Goal: Transaction & Acquisition: Purchase product/service

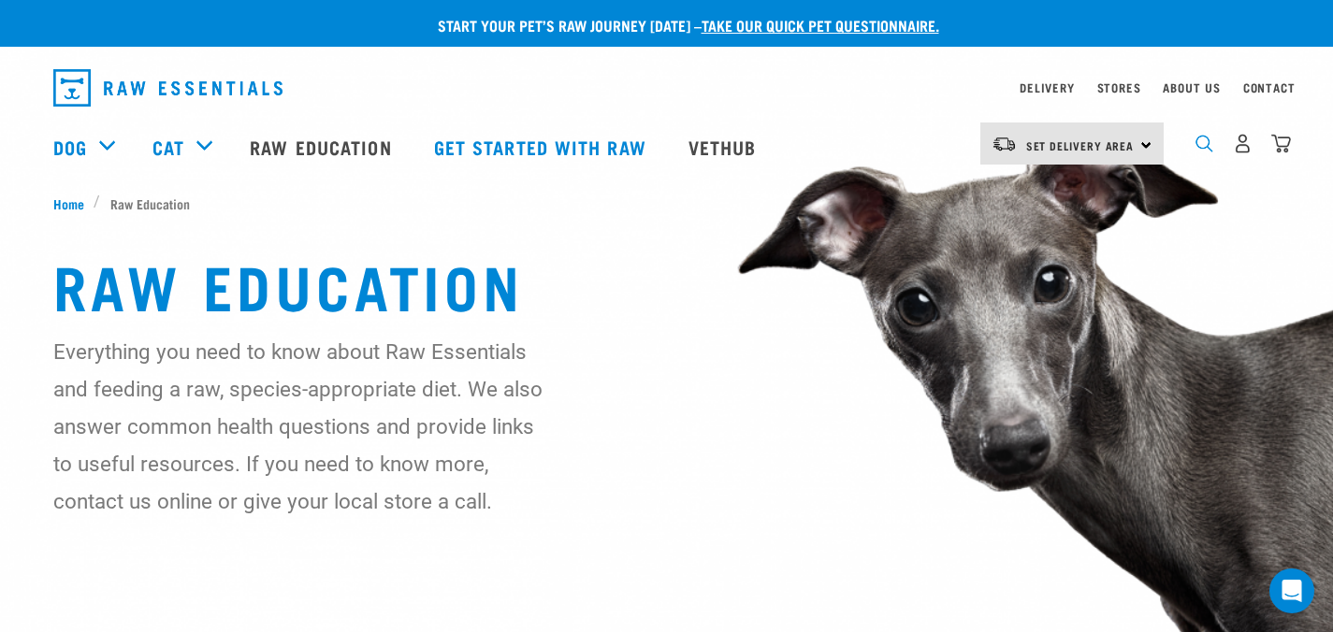
click at [1196, 152] on img "dropdown navigation" at bounding box center [1204, 144] width 18 height 18
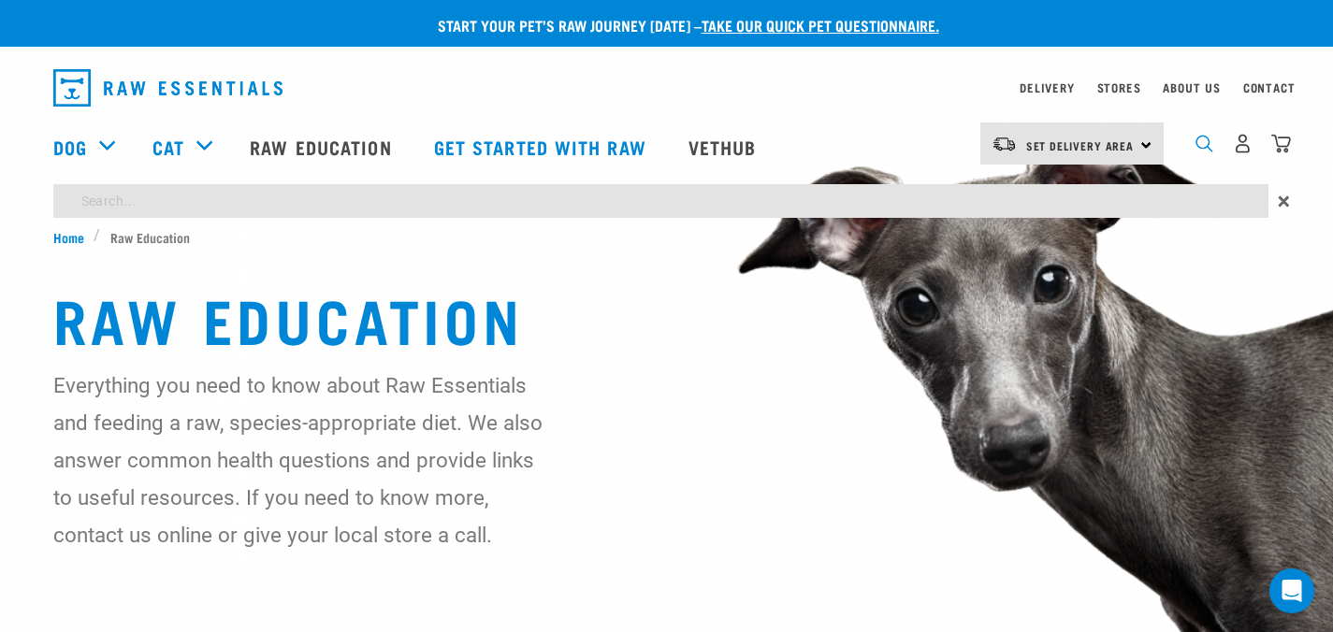
click at [1207, 146] on img "dropdown navigation" at bounding box center [1204, 144] width 18 height 18
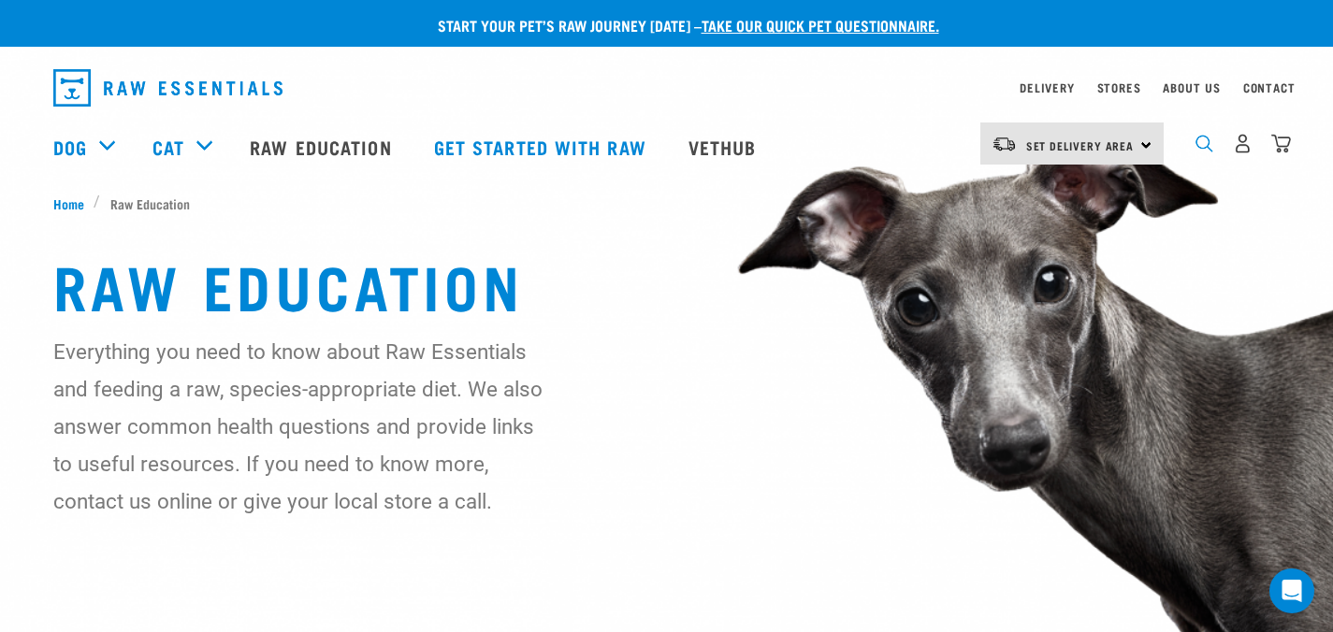
click at [1209, 152] on img "dropdown navigation" at bounding box center [1204, 144] width 18 height 18
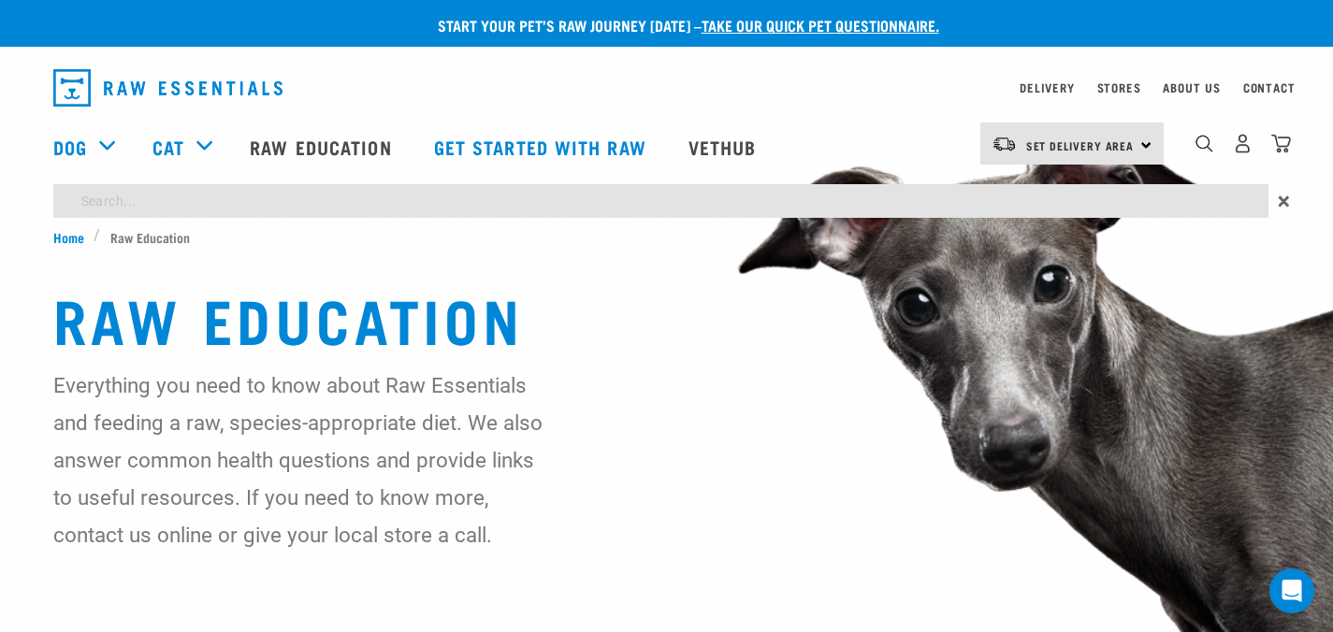
click at [892, 198] on input "search" at bounding box center [660, 201] width 1215 height 34
type input "fish"
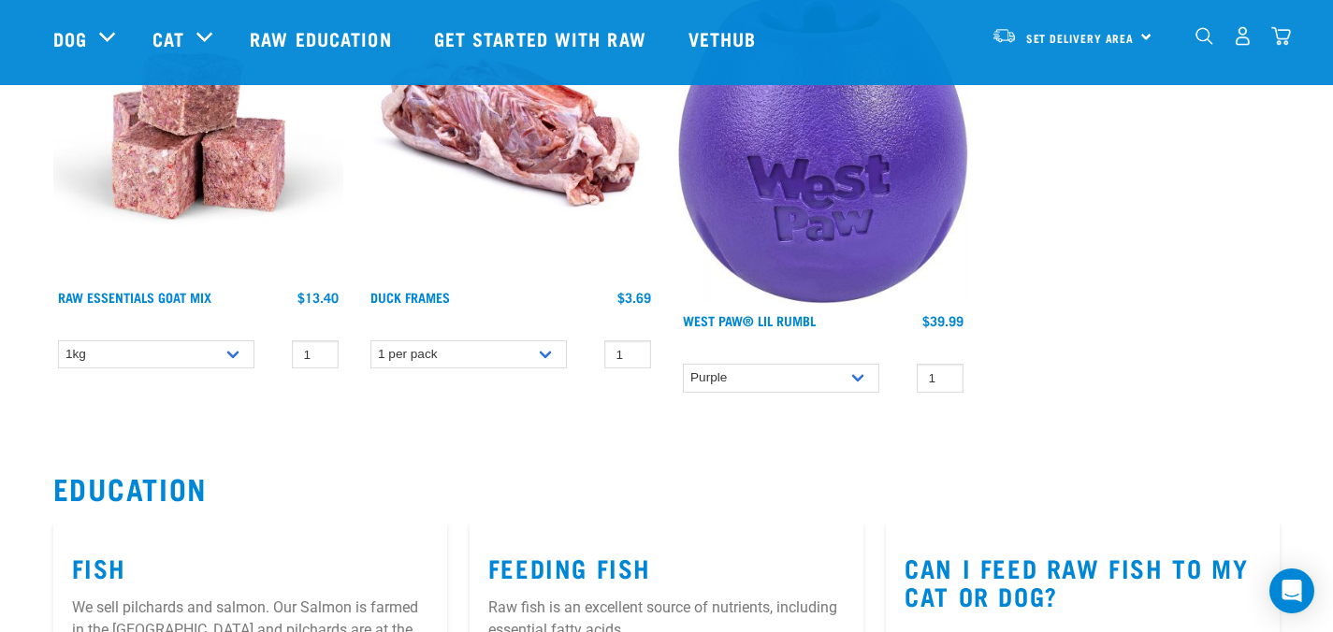
scroll to position [1355, 0]
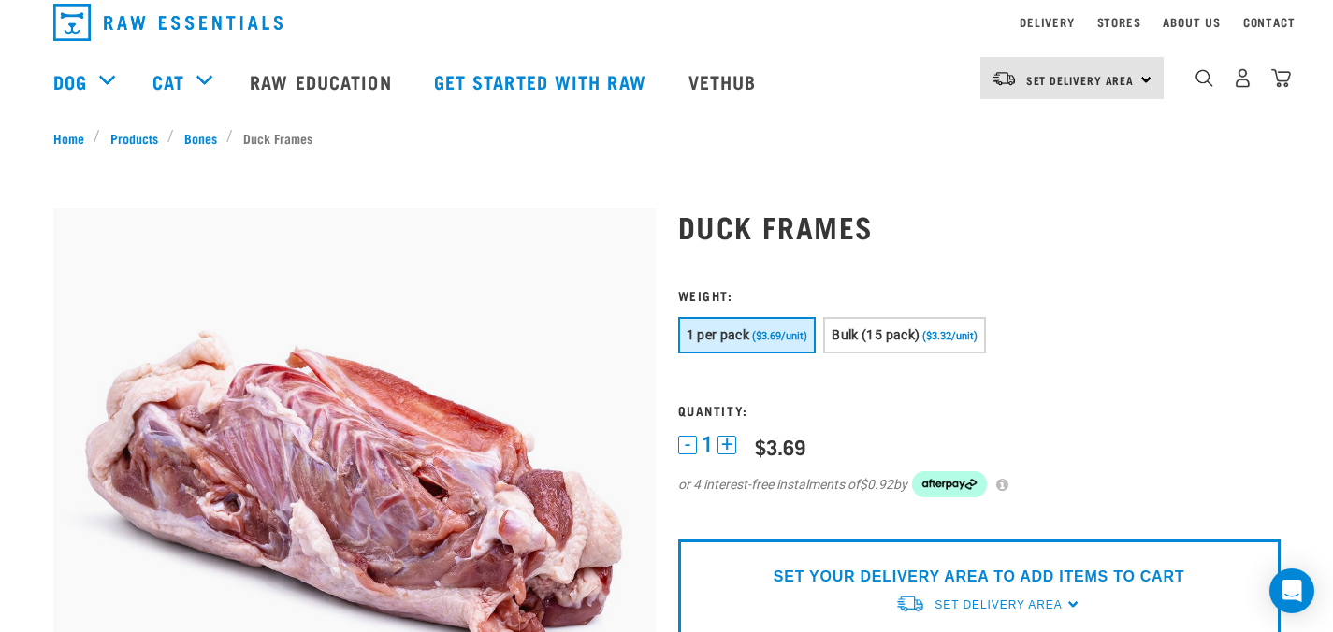
scroll to position [53, 0]
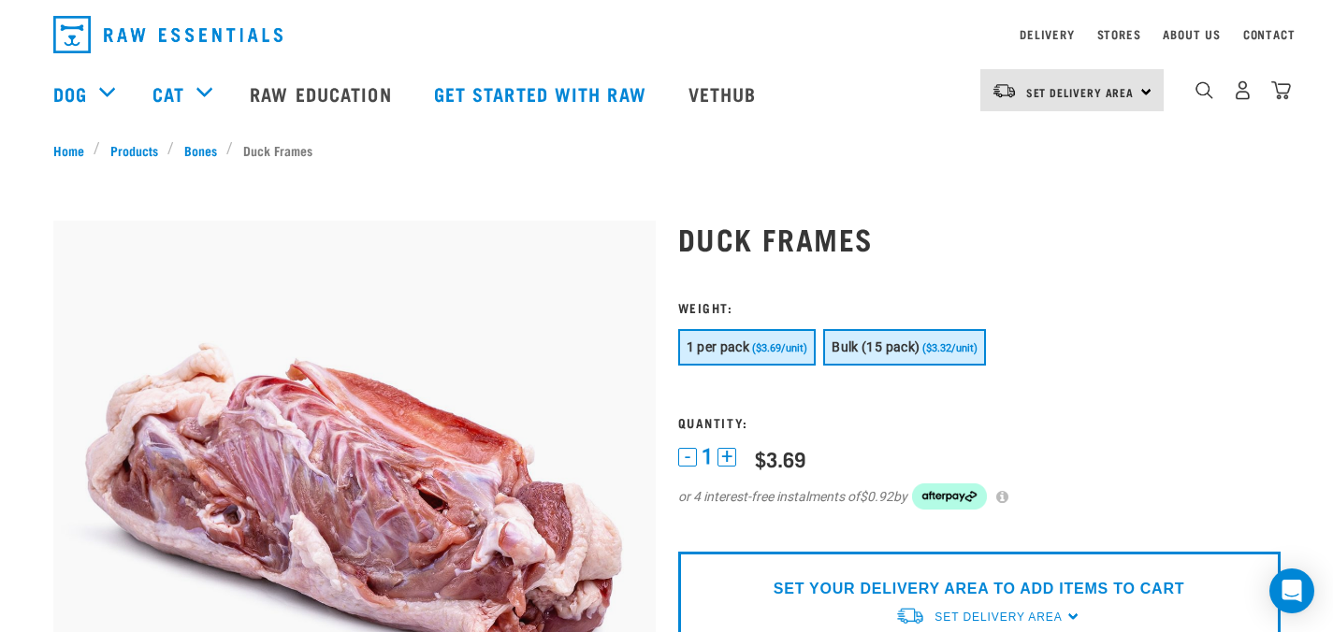
click at [888, 346] on span "Bulk (15 pack)" at bounding box center [875, 347] width 88 height 15
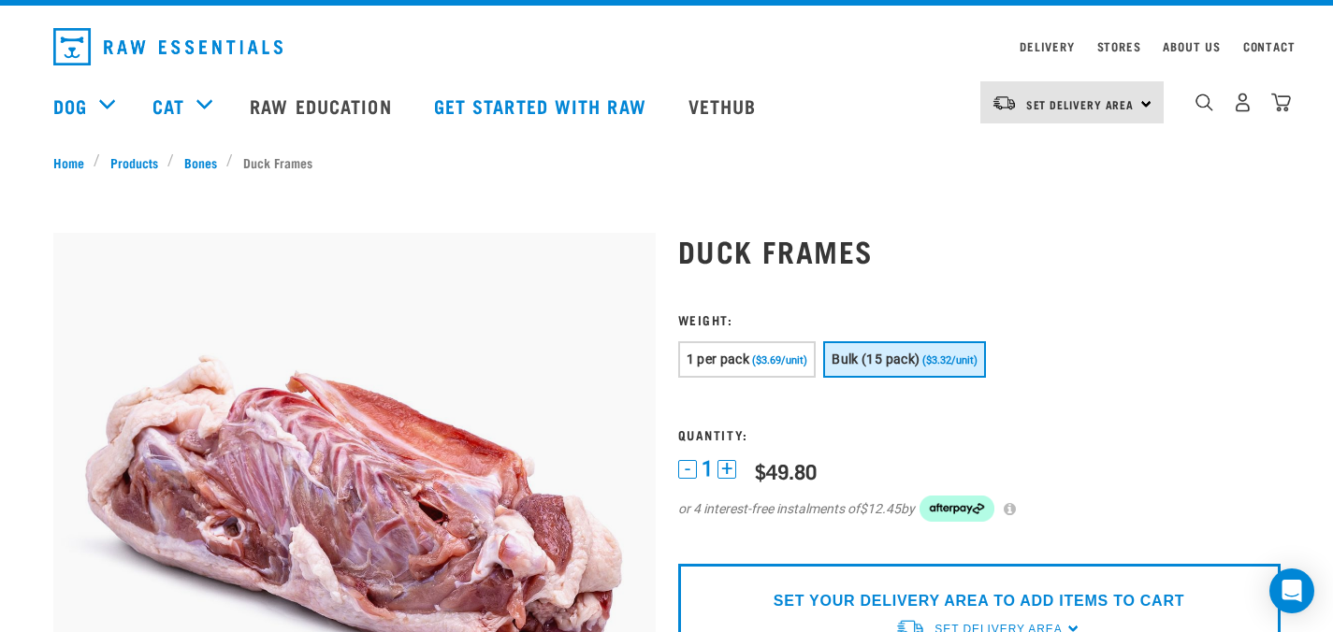
scroll to position [0, 0]
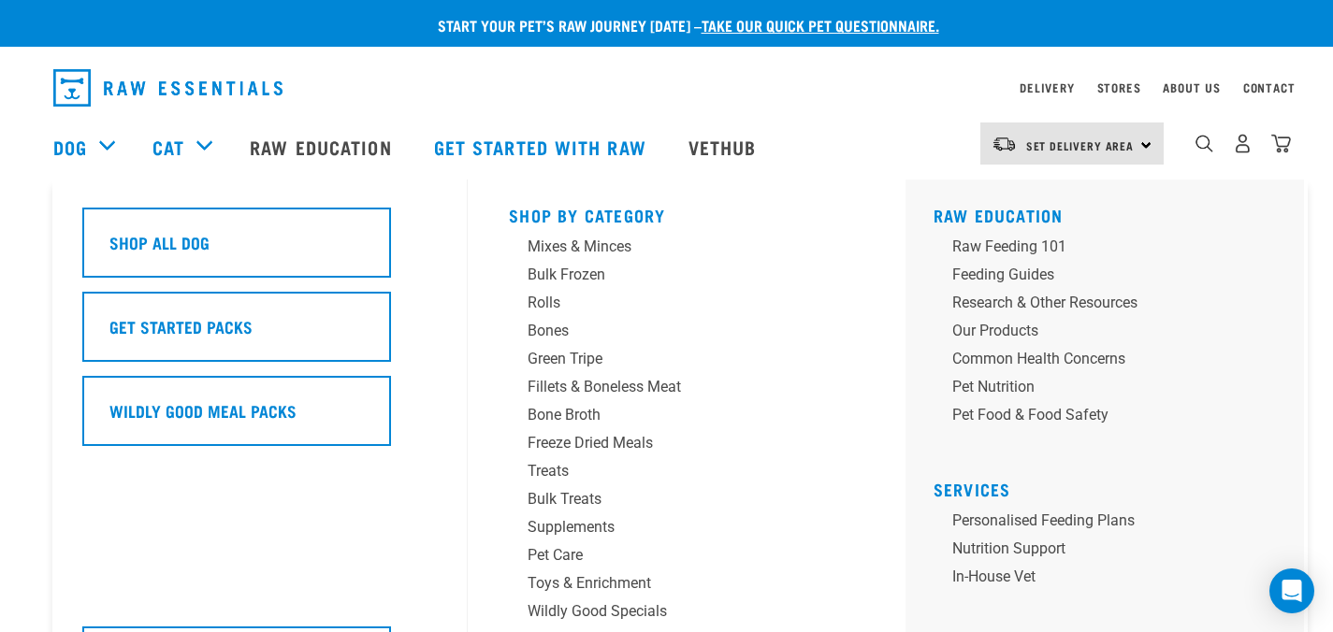
click at [72, 238] on div "Shop All Dog Get Started Packs Wildly Good Meal Packs Wildly Good Specials" at bounding box center [269, 451] width 397 height 542
